Goal: Task Accomplishment & Management: Use online tool/utility

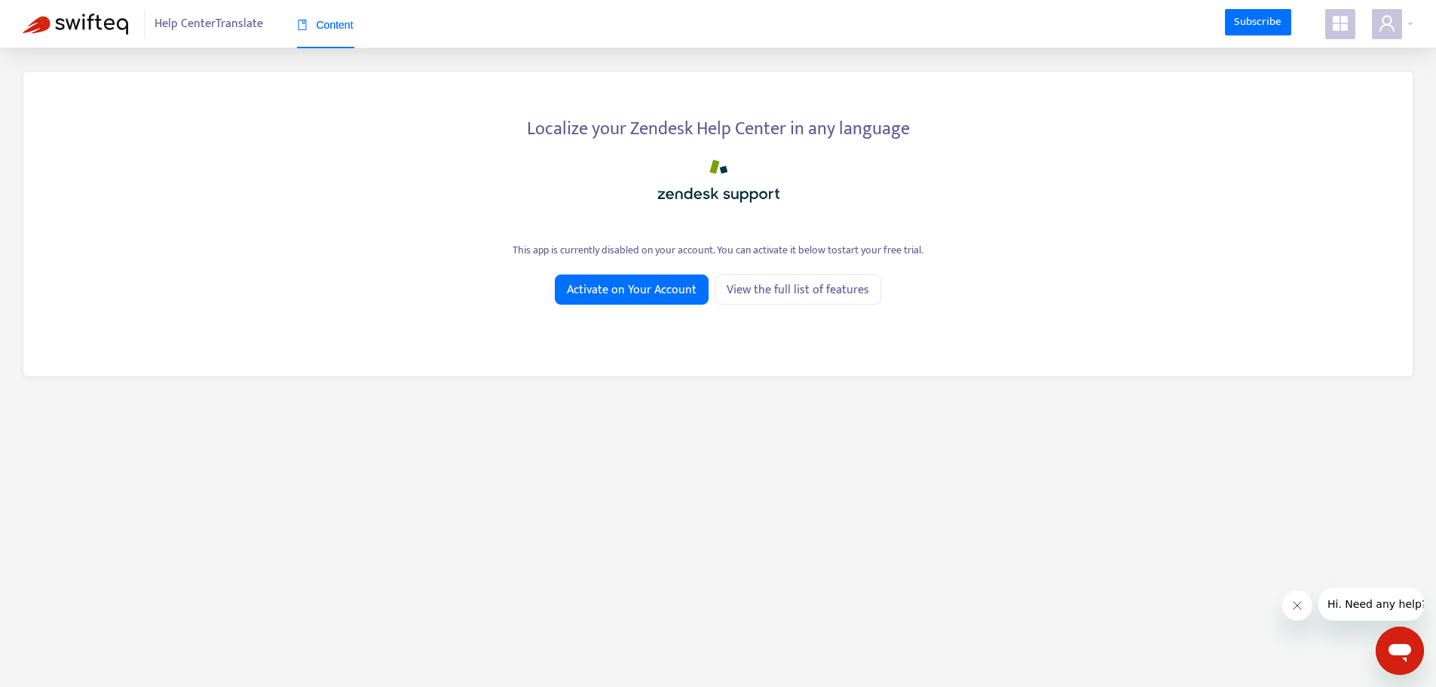
click at [1342, 31] on icon "appstore" at bounding box center [1340, 23] width 15 height 15
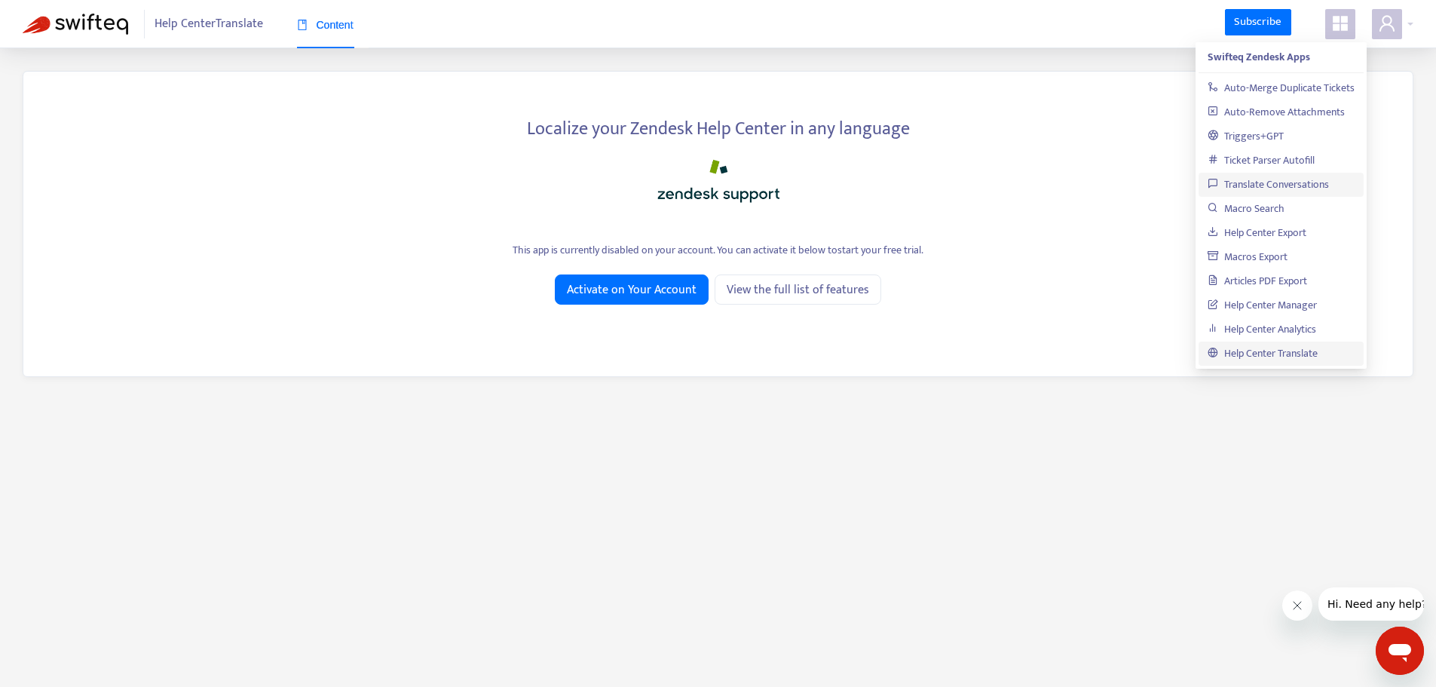
click at [1277, 186] on link "Translate Conversations" at bounding box center [1268, 184] width 121 height 17
click at [1269, 181] on link "Translate Conversations" at bounding box center [1268, 184] width 121 height 17
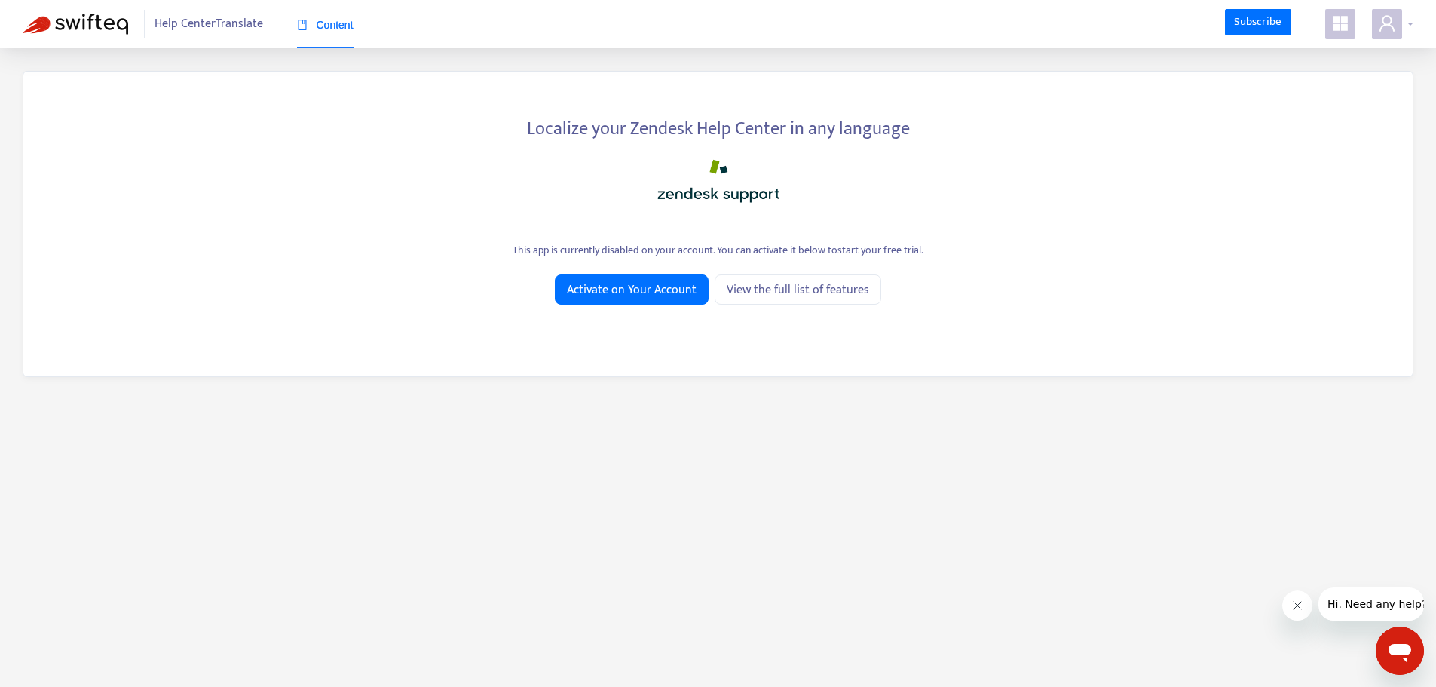
click at [1388, 30] on icon "user" at bounding box center [1387, 23] width 18 height 18
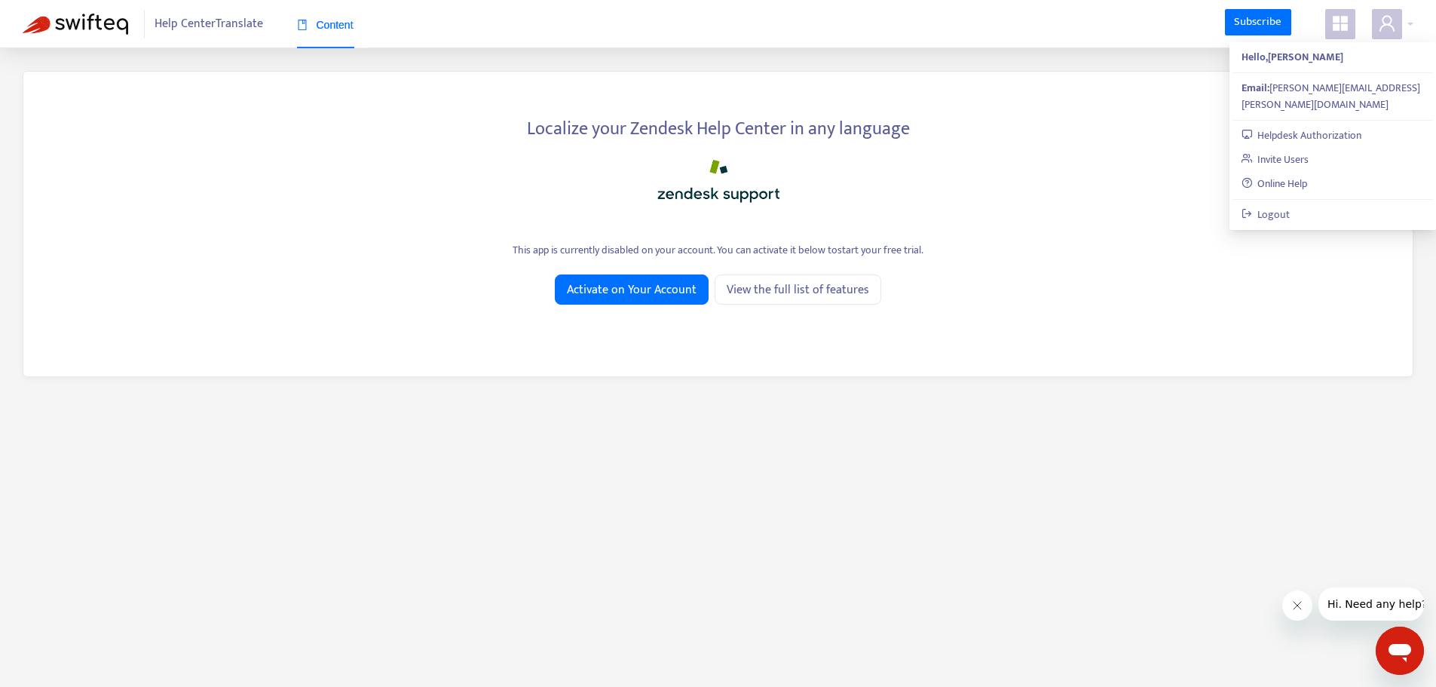
click at [1344, 29] on icon "appstore" at bounding box center [1340, 23] width 15 height 15
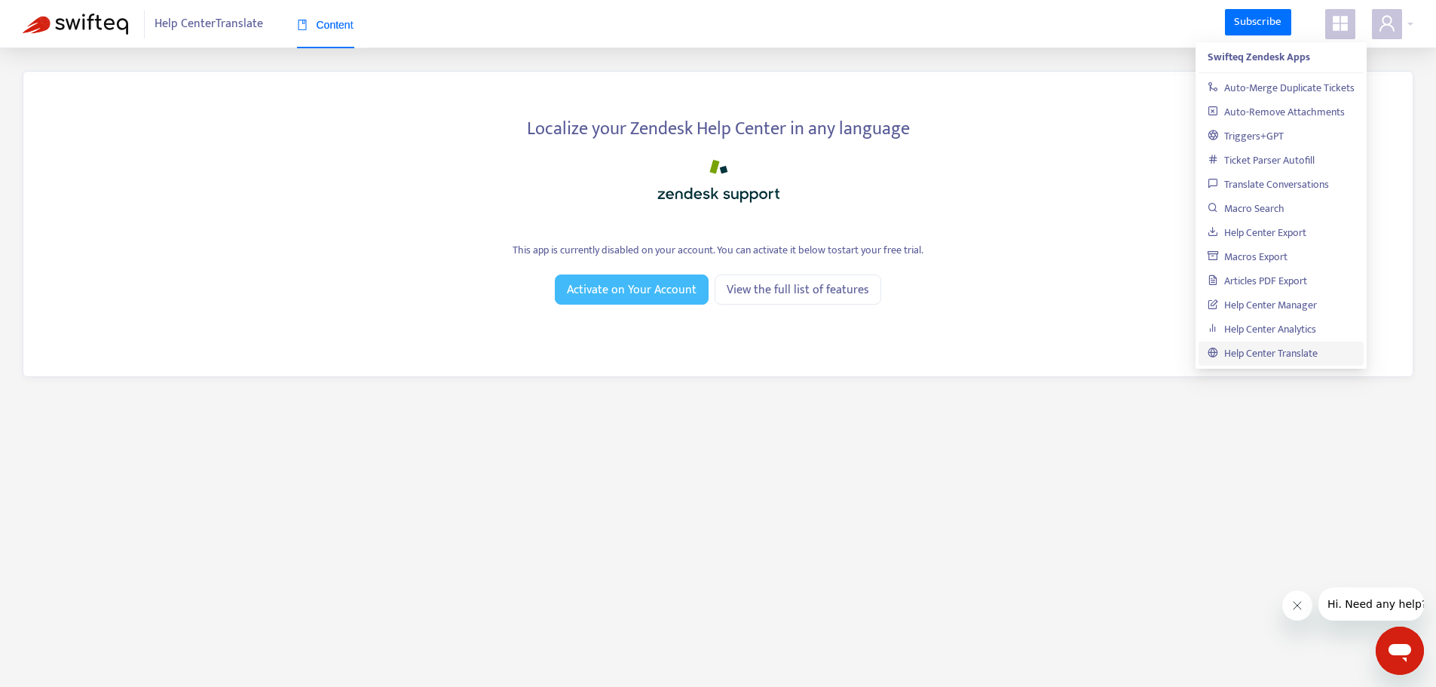
click at [661, 296] on span "Activate on Your Account" at bounding box center [632, 289] width 130 height 19
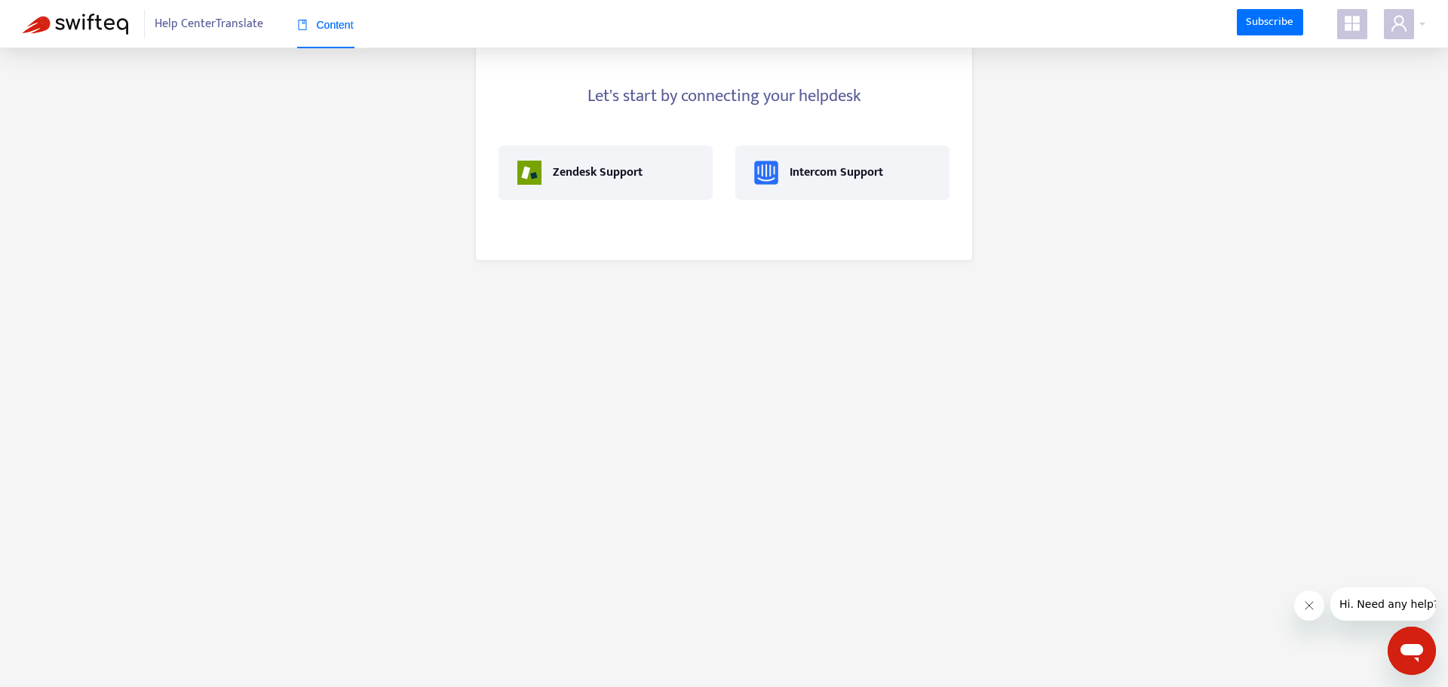
click at [1359, 29] on icon "appstore" at bounding box center [1351, 23] width 15 height 15
click at [619, 175] on div "Zendesk Support" at bounding box center [598, 173] width 90 height 18
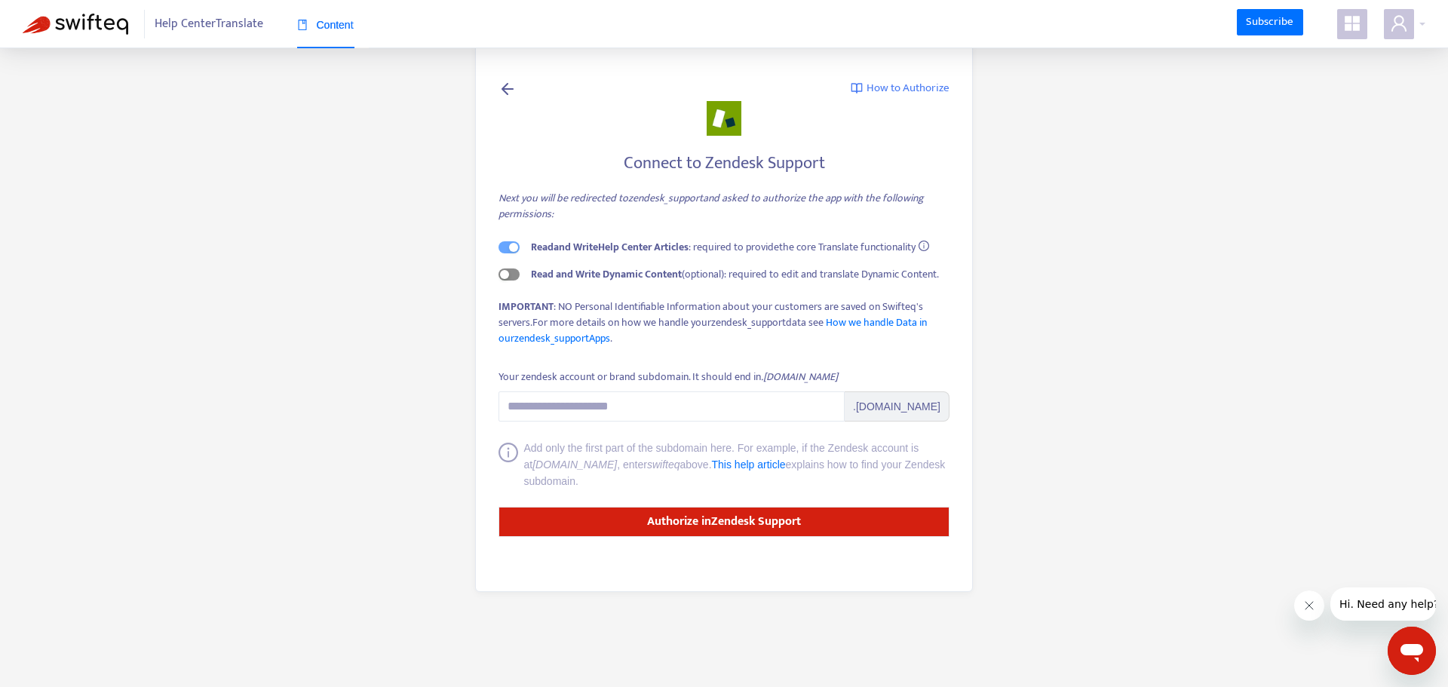
click at [513, 277] on span "button" at bounding box center [508, 274] width 21 height 12
click at [635, 401] on input "Your zendesk account or brand subdomain. It should end in .zendesk.com" at bounding box center [671, 406] width 346 height 30
type input "******"
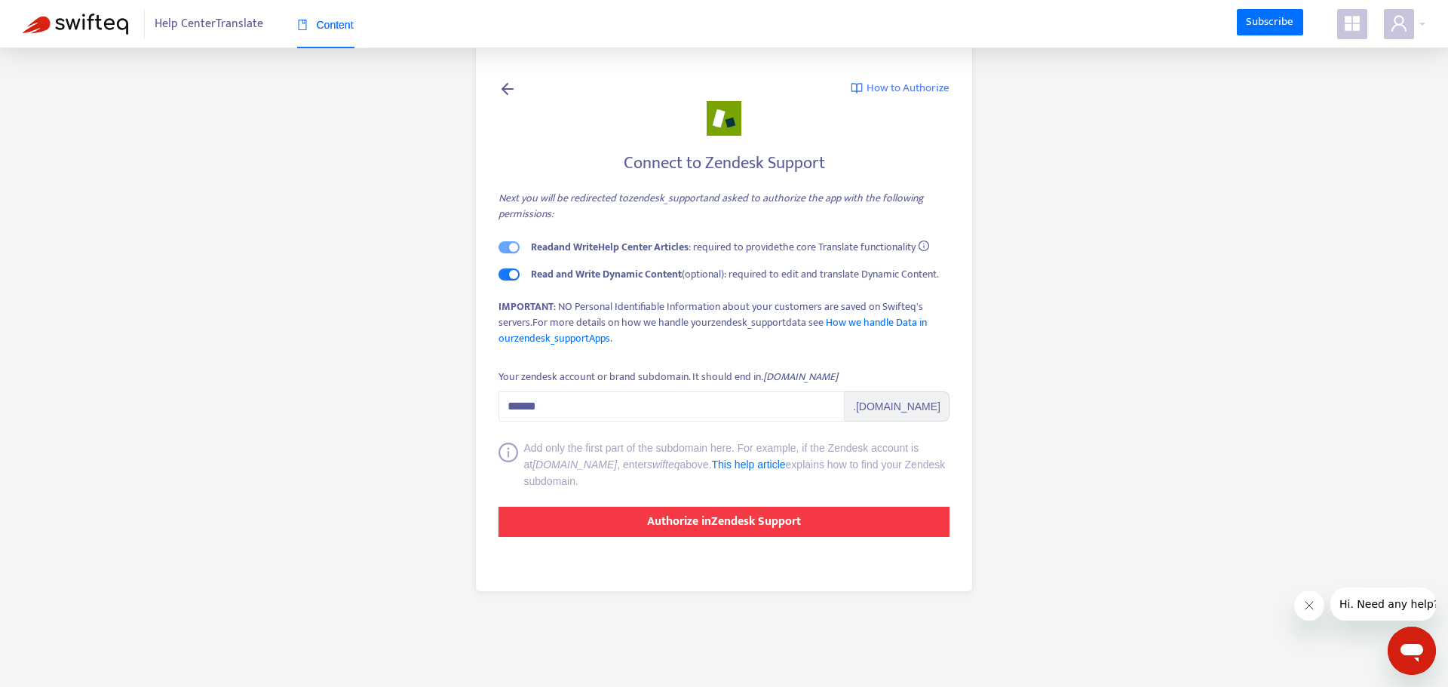
click at [761, 524] on strong "Authorize in Zendesk Support" at bounding box center [724, 521] width 154 height 20
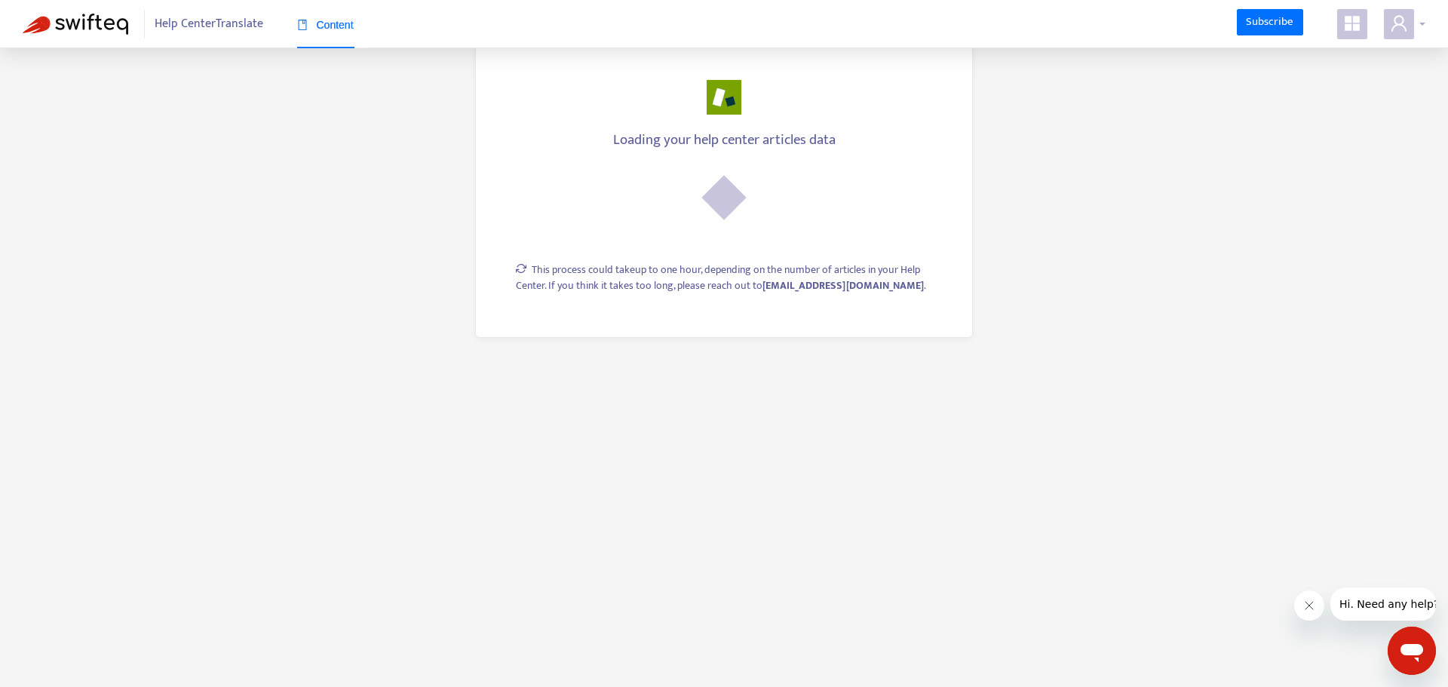
click at [1409, 26] on span at bounding box center [1399, 24] width 30 height 30
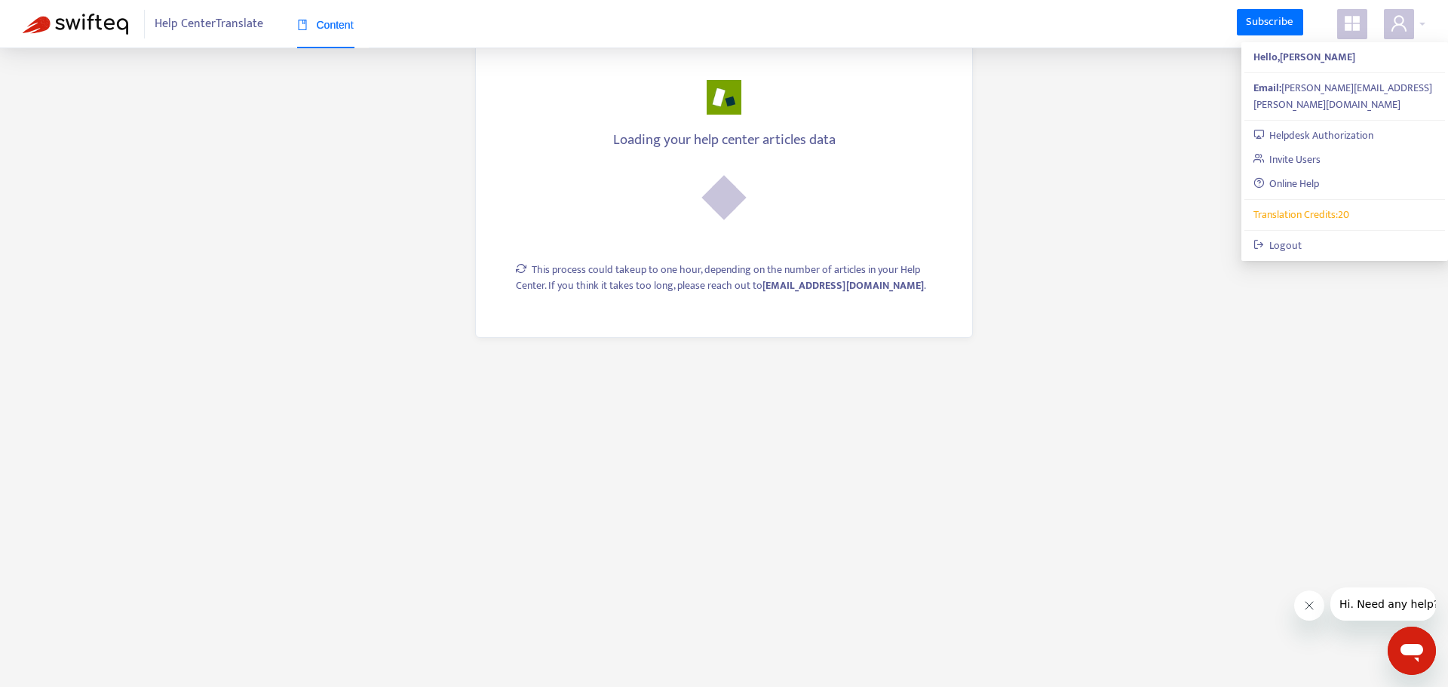
click at [1353, 12] on span at bounding box center [1352, 24] width 30 height 30
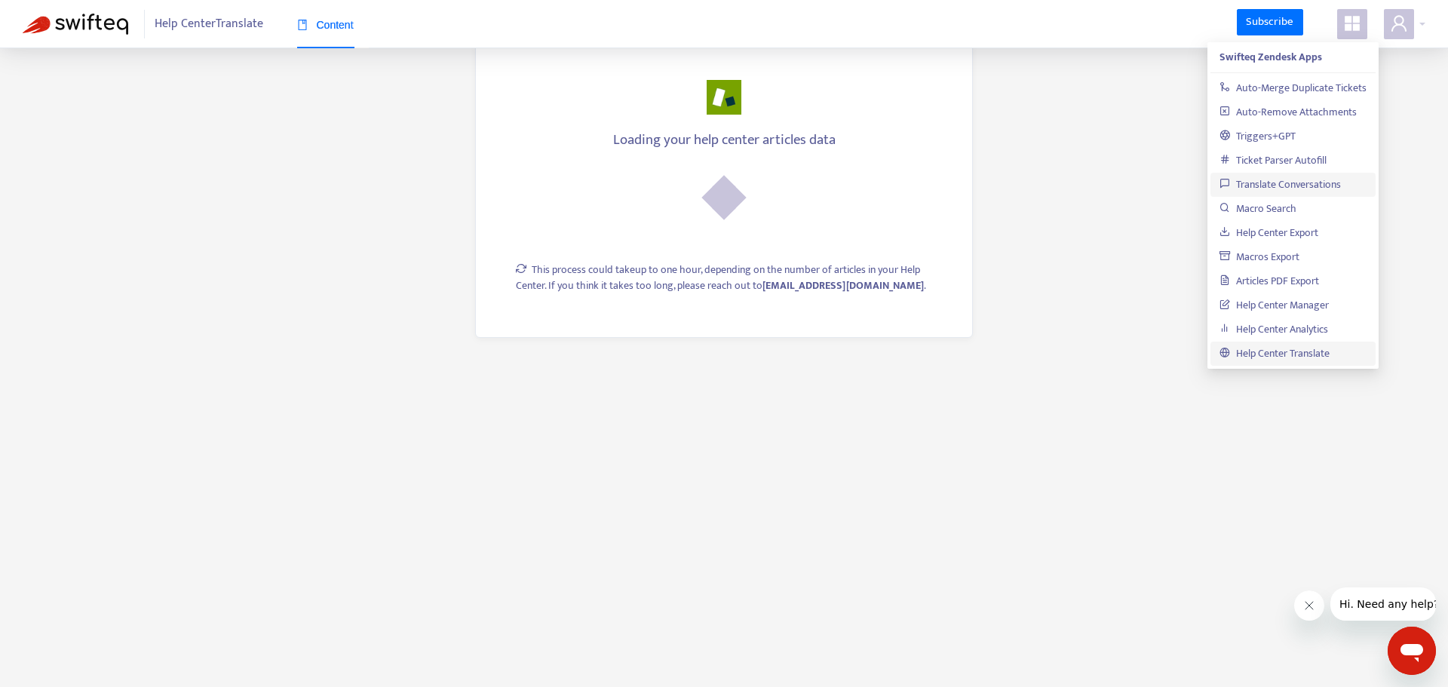
click at [1306, 178] on link "Translate Conversations" at bounding box center [1279, 184] width 121 height 17
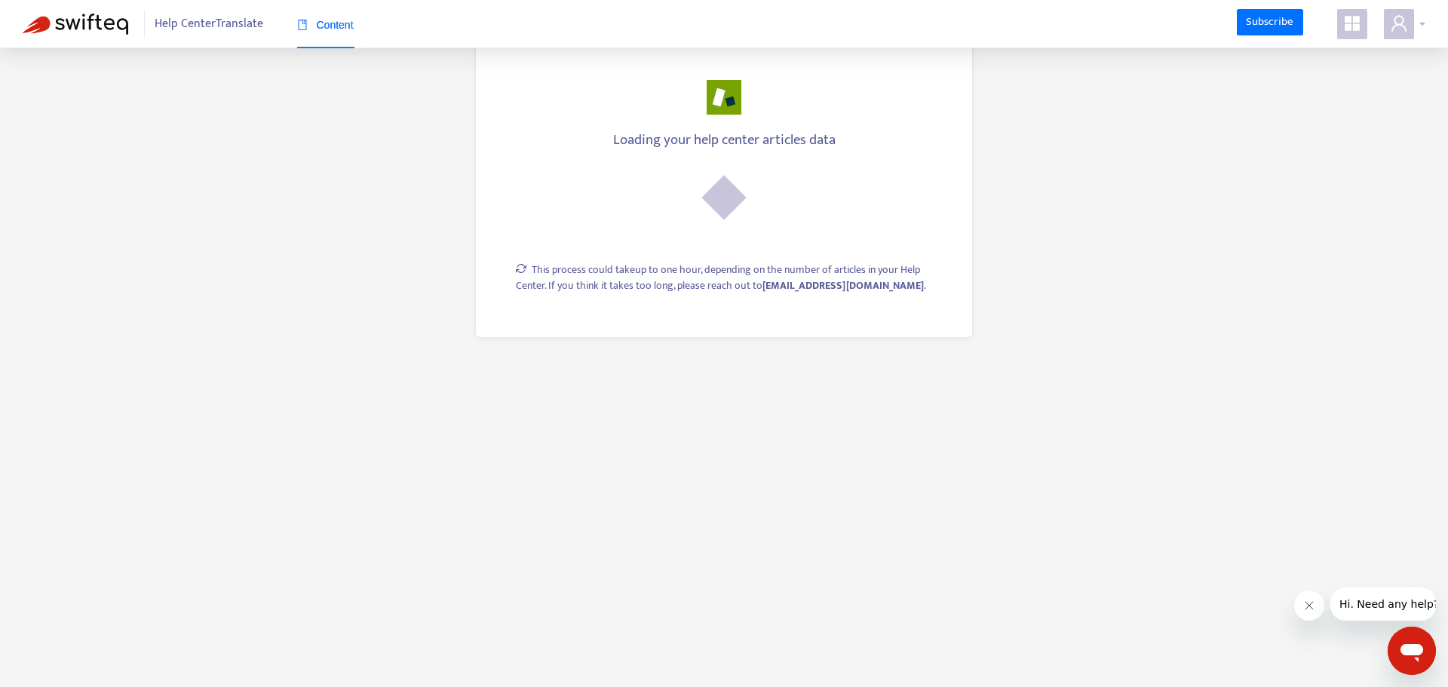
click at [1389, 26] on span at bounding box center [1399, 24] width 30 height 30
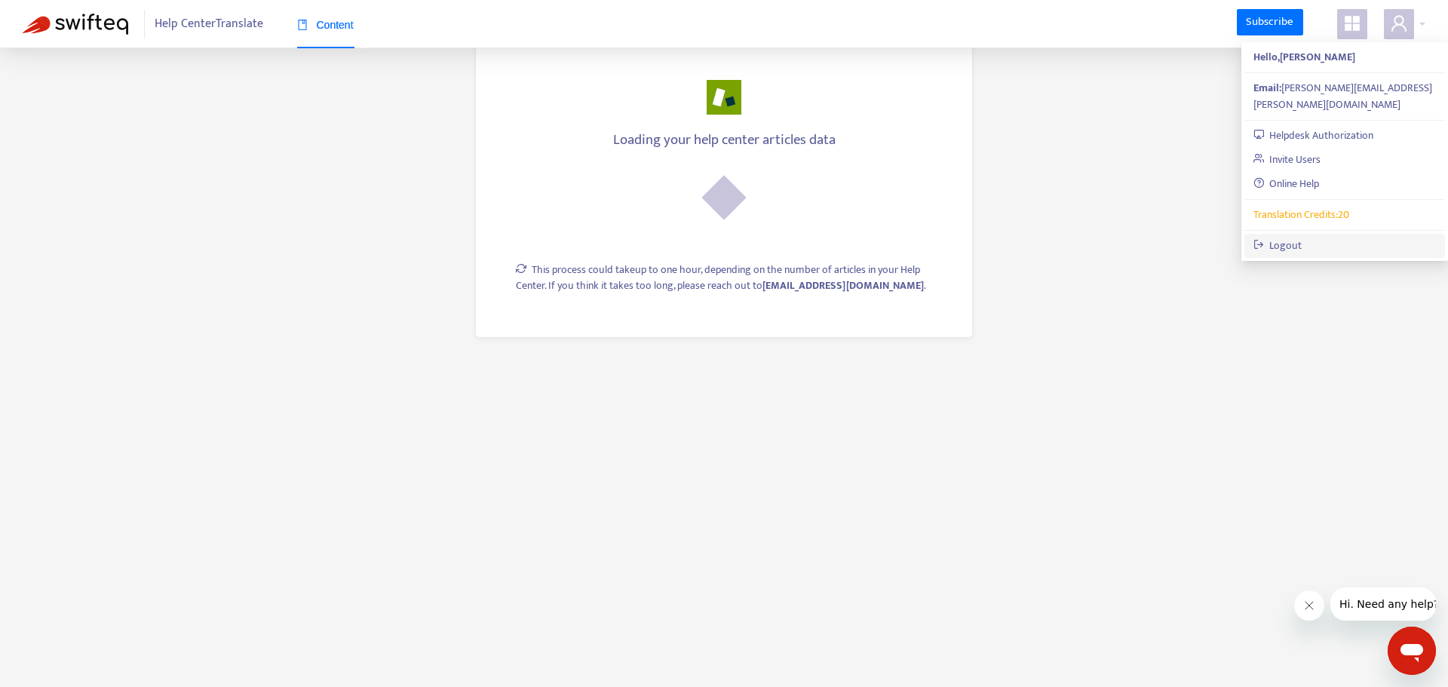
click at [1302, 237] on link "Logout" at bounding box center [1277, 245] width 49 height 17
